Goal: Task Accomplishment & Management: Complete application form

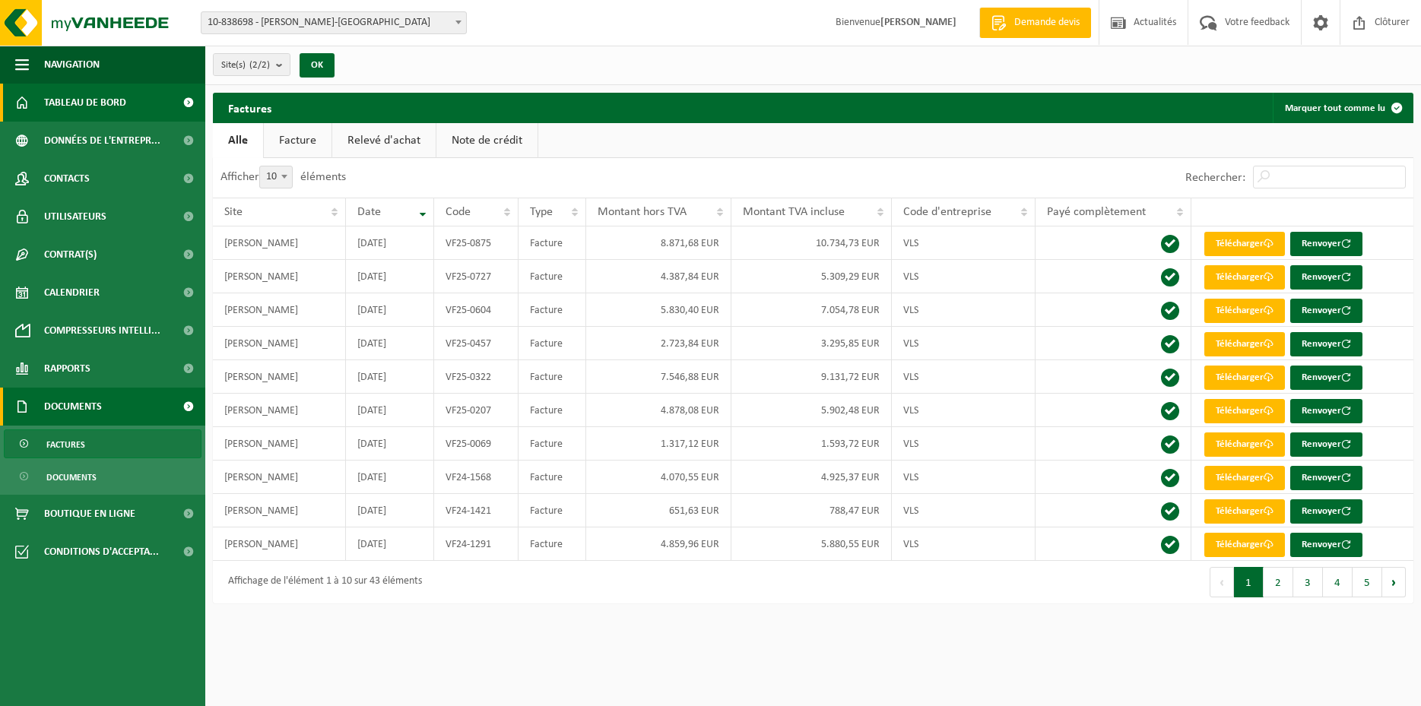
click at [62, 107] on span "Tableau de bord" at bounding box center [85, 103] width 82 height 38
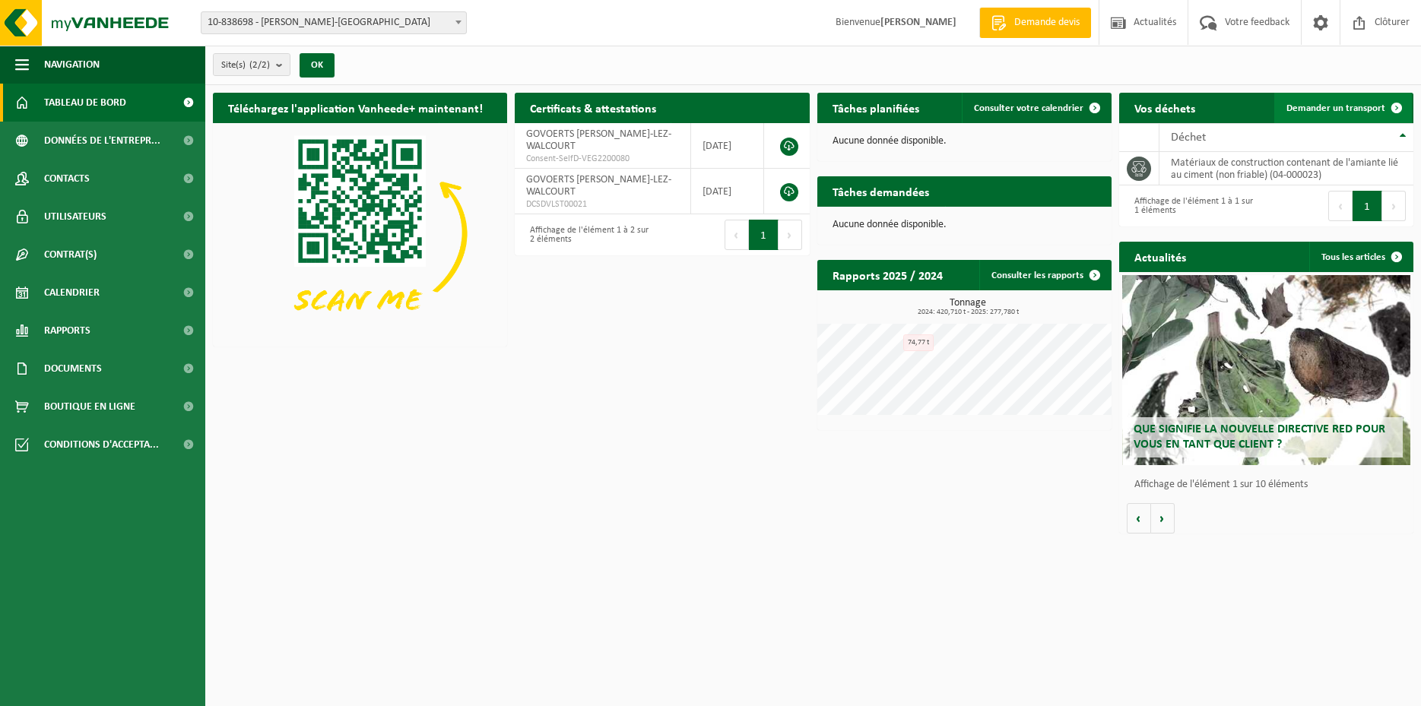
click at [1361, 104] on span "Demander un transport" at bounding box center [1335, 108] width 99 height 10
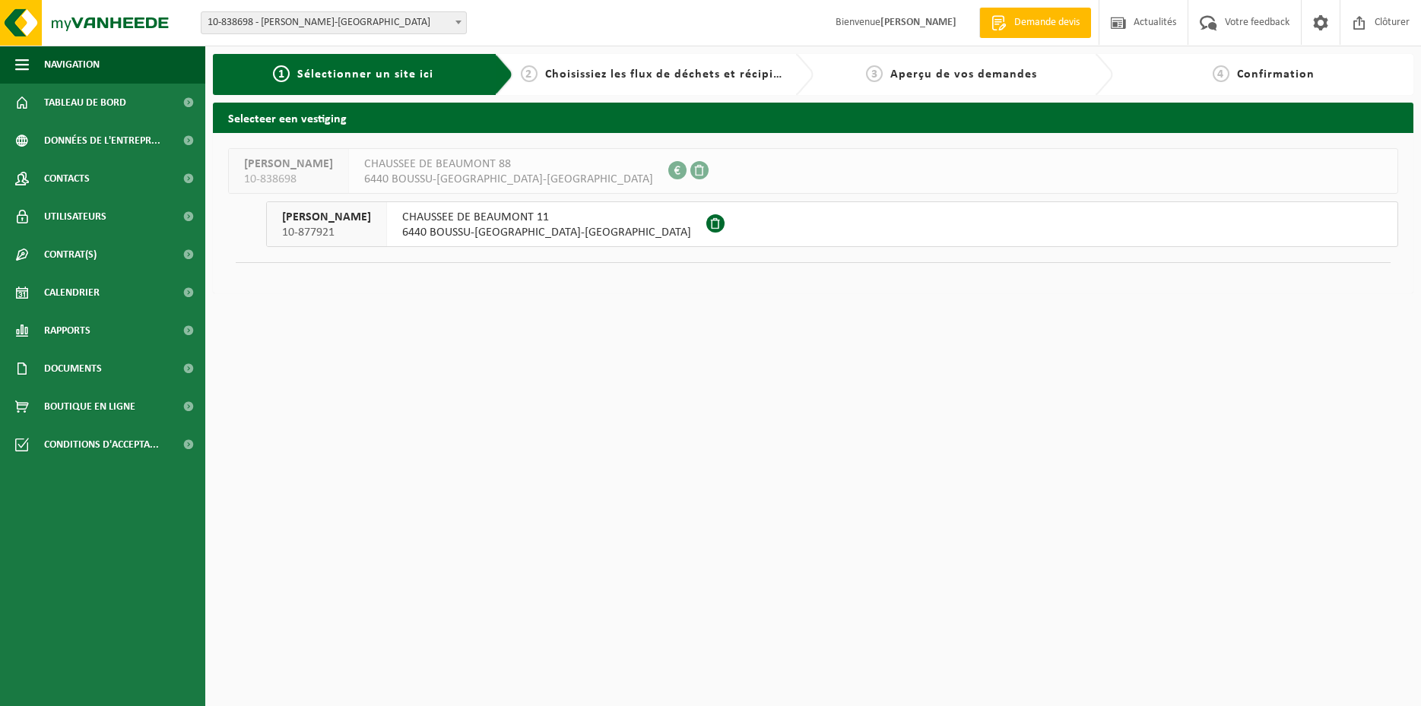
click at [309, 225] on span "10-877921" at bounding box center [326, 232] width 89 height 15
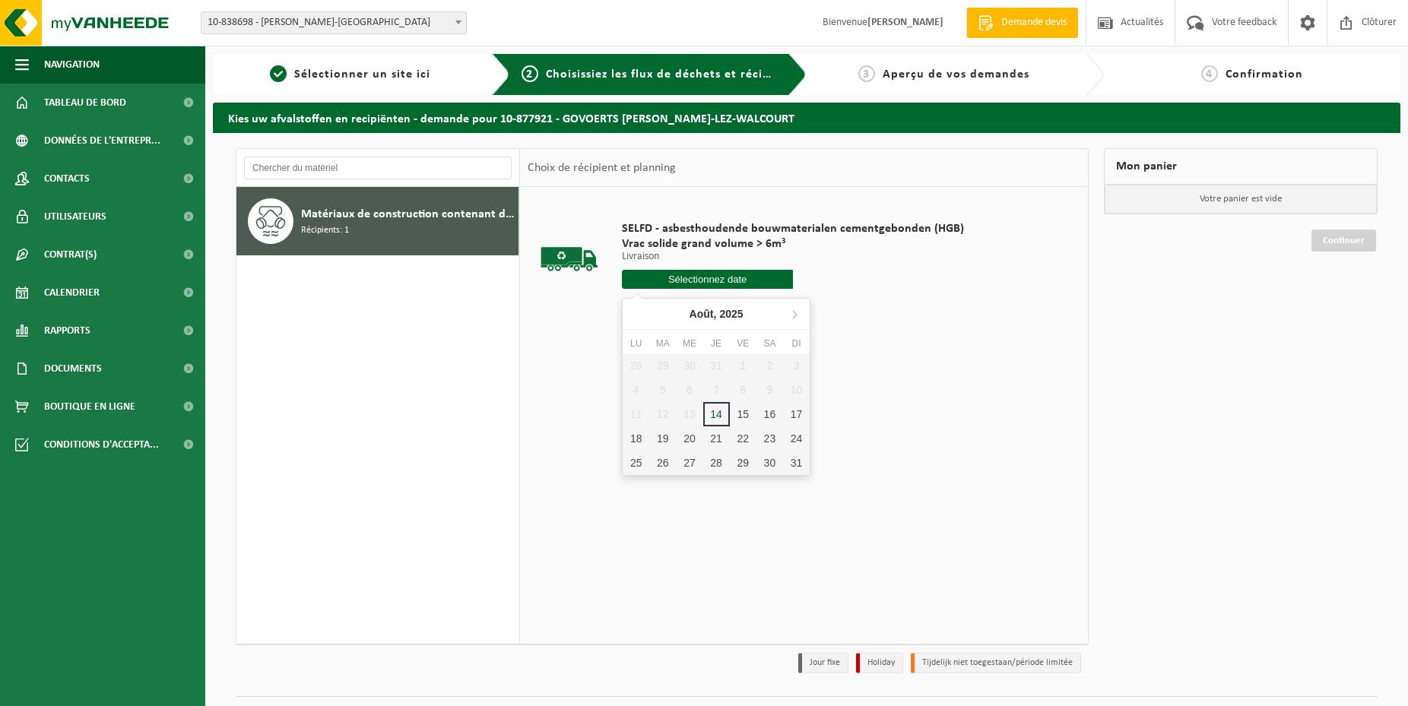
click at [704, 281] on input "text" at bounding box center [707, 279] width 171 height 19
click at [633, 442] on div "18" at bounding box center [636, 438] width 27 height 24
type input "à partir de [DATE]"
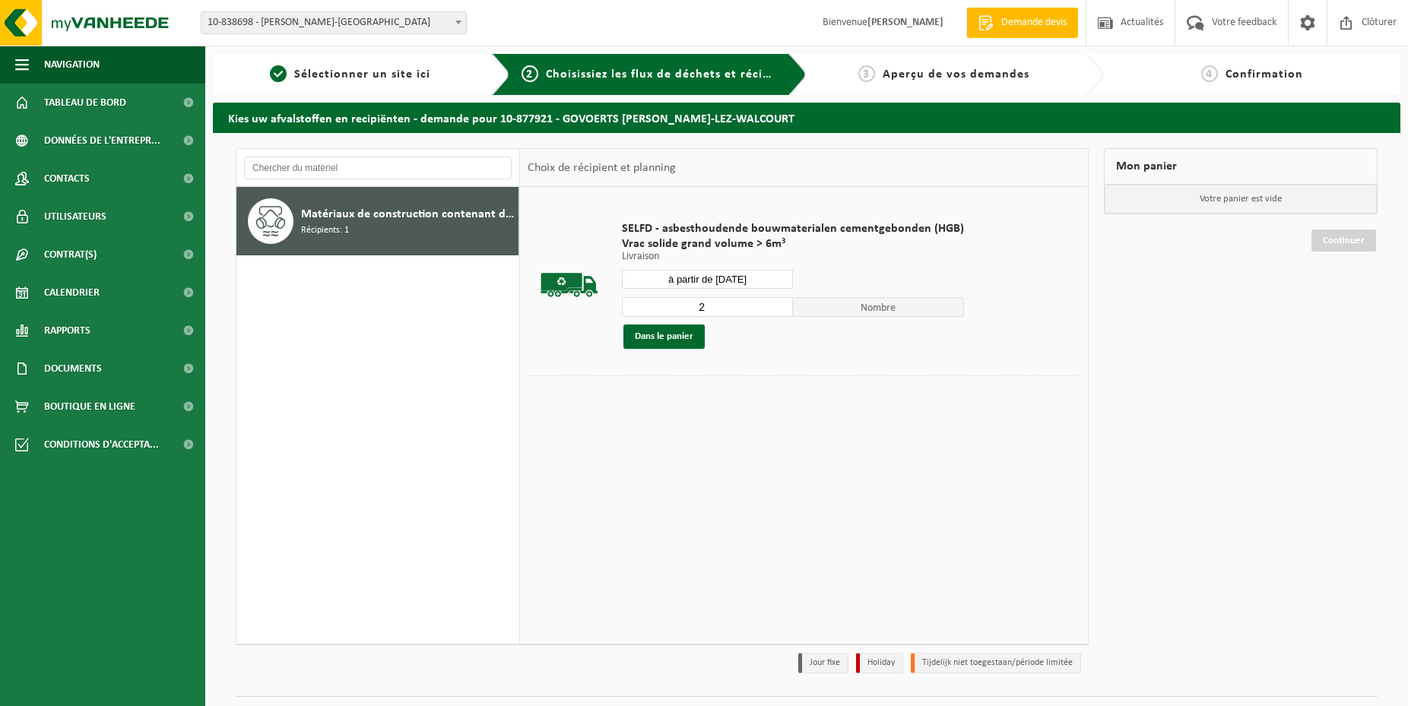
type input "2"
click at [777, 305] on input "2" at bounding box center [707, 307] width 171 height 20
click at [692, 337] on button "Dans le panier" at bounding box center [663, 337] width 81 height 24
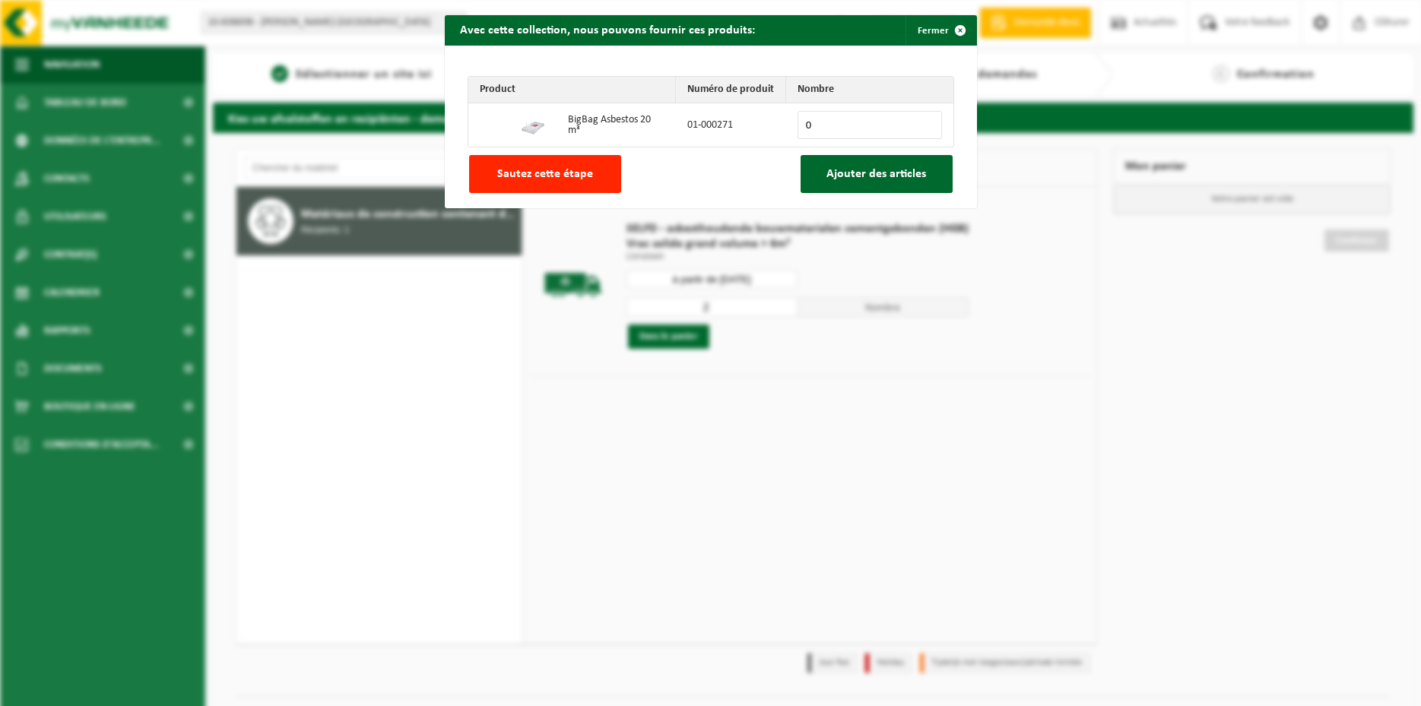
drag, startPoint x: 508, startPoint y: 173, endPoint x: 512, endPoint y: 179, distance: 8.2
click at [508, 173] on span "Sautez cette étape" at bounding box center [545, 174] width 96 height 12
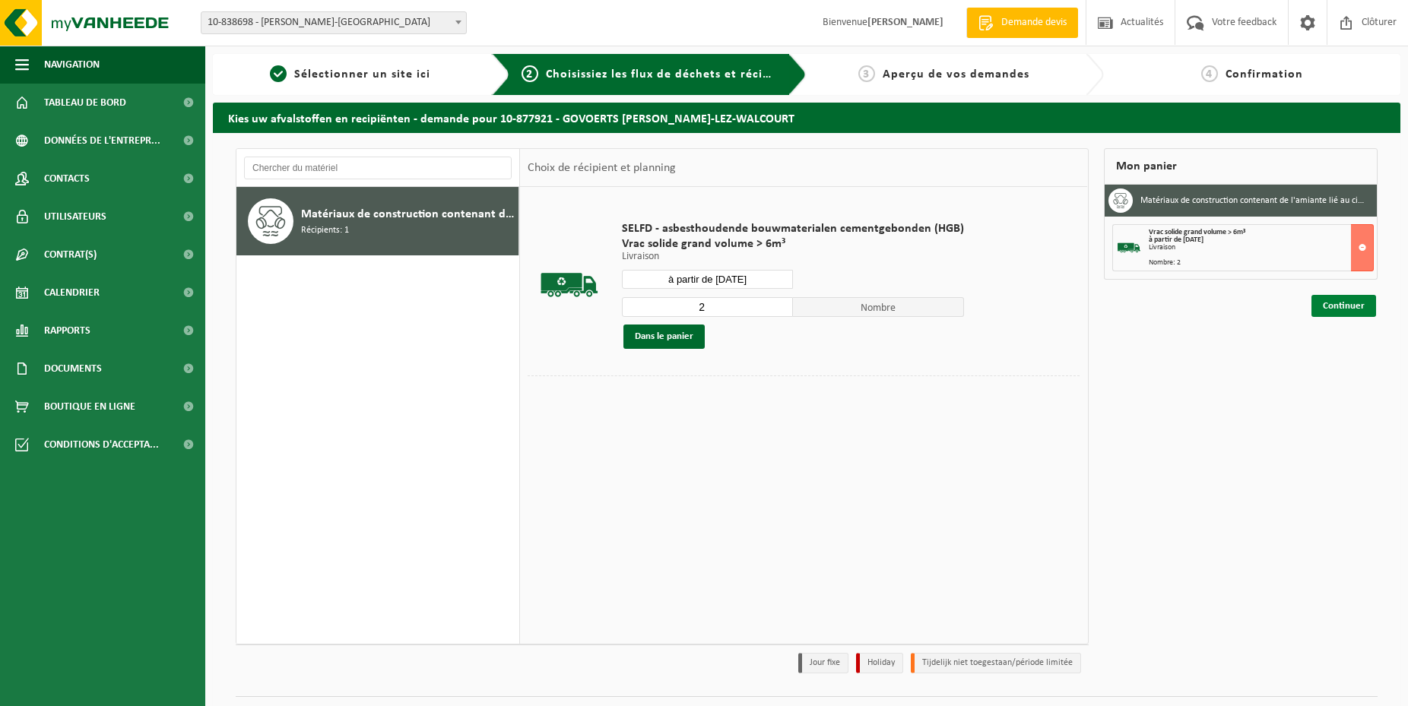
click at [1329, 306] on link "Continuer" at bounding box center [1343, 306] width 65 height 22
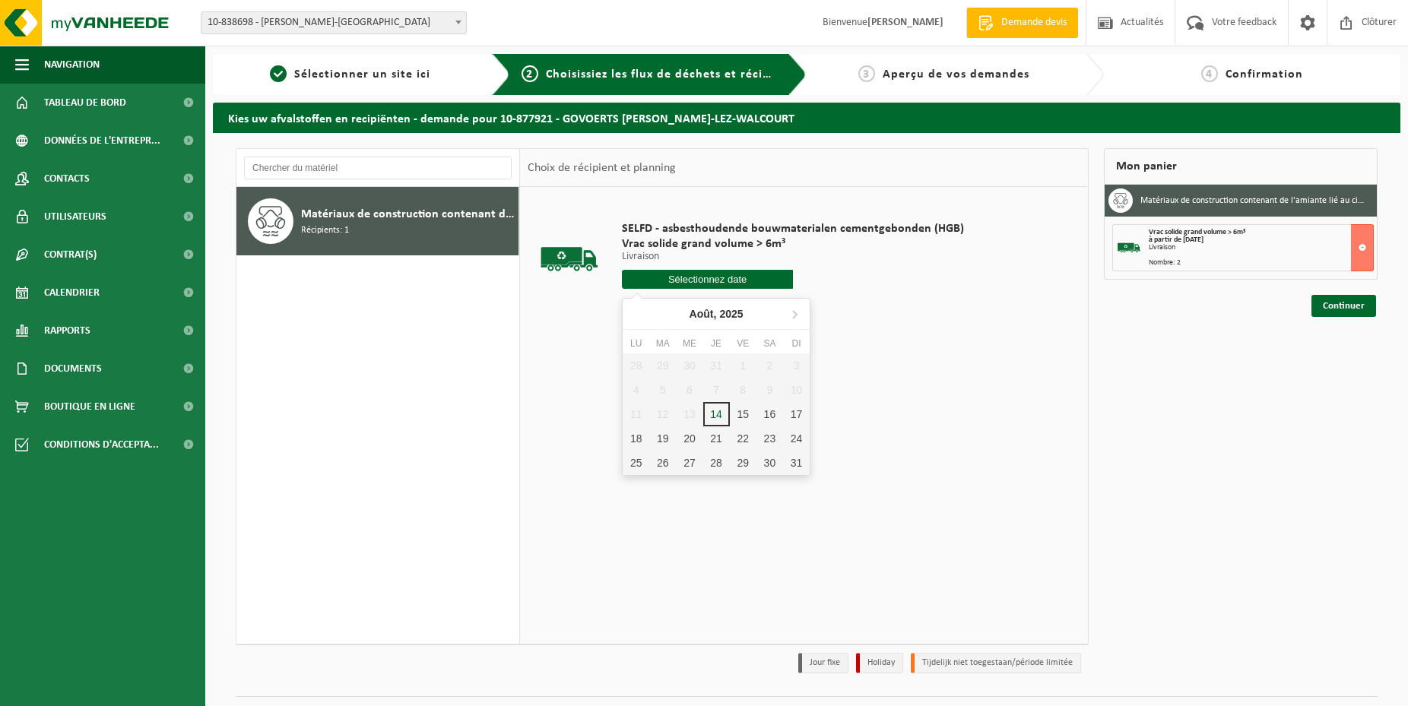
click at [679, 283] on input "text" at bounding box center [707, 279] width 171 height 19
click at [636, 430] on div "18" at bounding box center [636, 438] width 27 height 24
type input "à partir de [DATE]"
